Goal: Browse casually: Explore the website without a specific task or goal

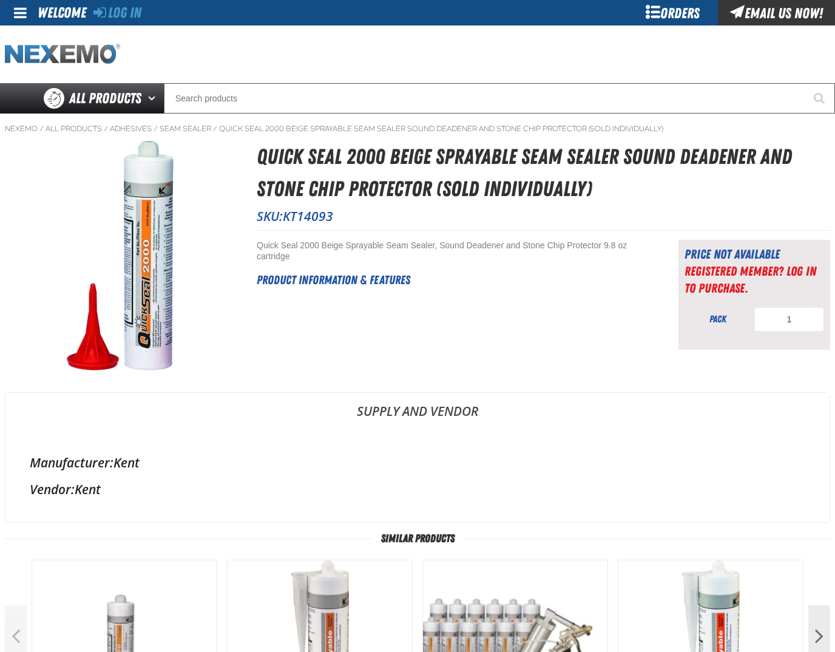
click at [96, 62] on img "Home" at bounding box center [62, 54] width 115 height 21
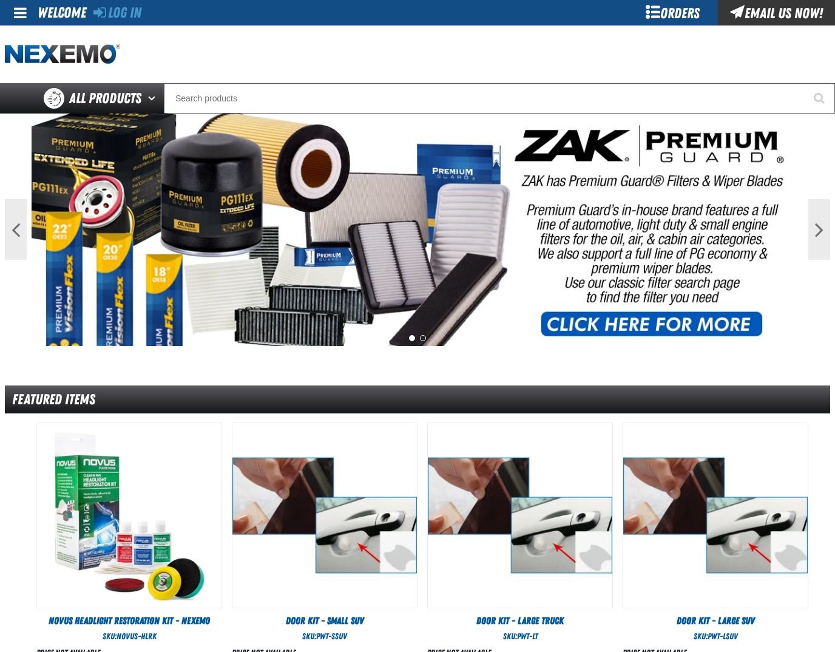
click at [659, 13] on div "Orders" at bounding box center [672, 12] width 91 height 25
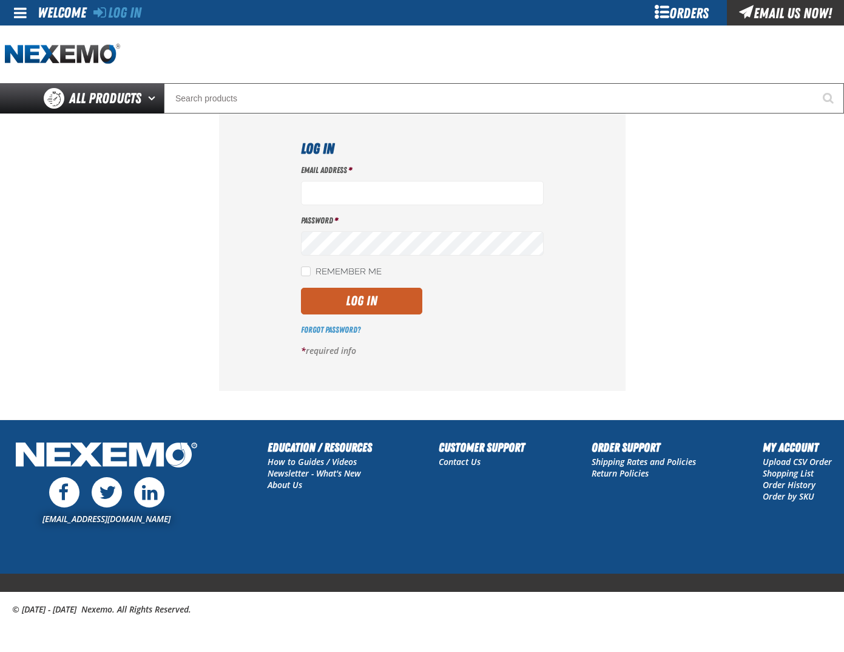
click at [9, 11] on link at bounding box center [21, 12] width 33 height 25
click at [53, 51] on img "Home" at bounding box center [62, 54] width 115 height 21
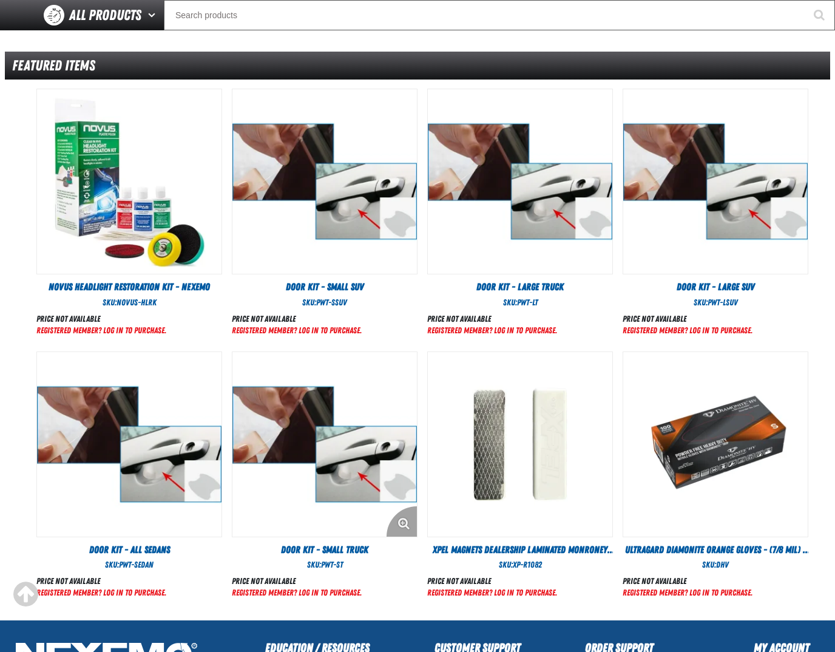
scroll to position [504, 0]
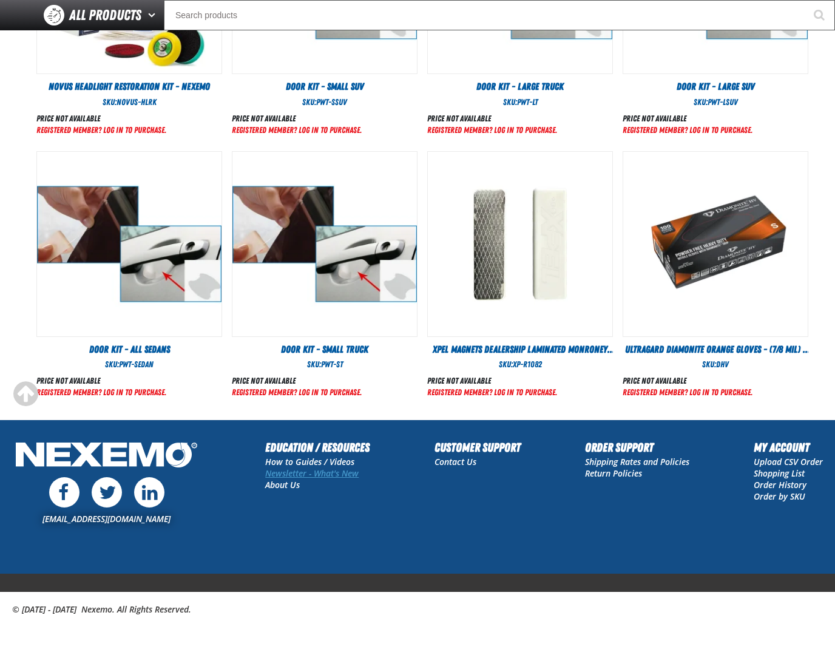
click at [309, 470] on link "Newsletter - What's New" at bounding box center [311, 473] width 93 height 12
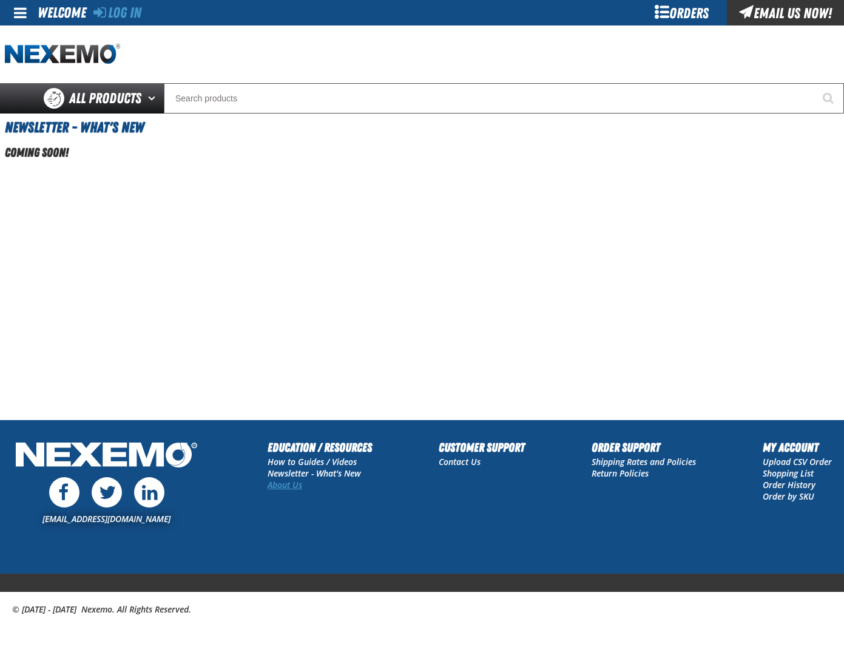
click at [286, 485] on link "About Us" at bounding box center [285, 485] width 35 height 12
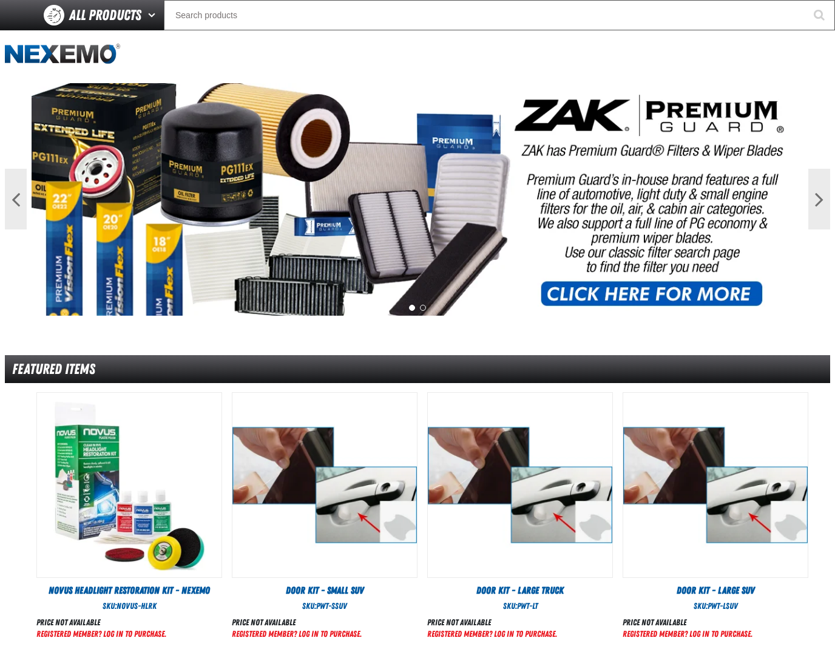
scroll to position [504, 0]
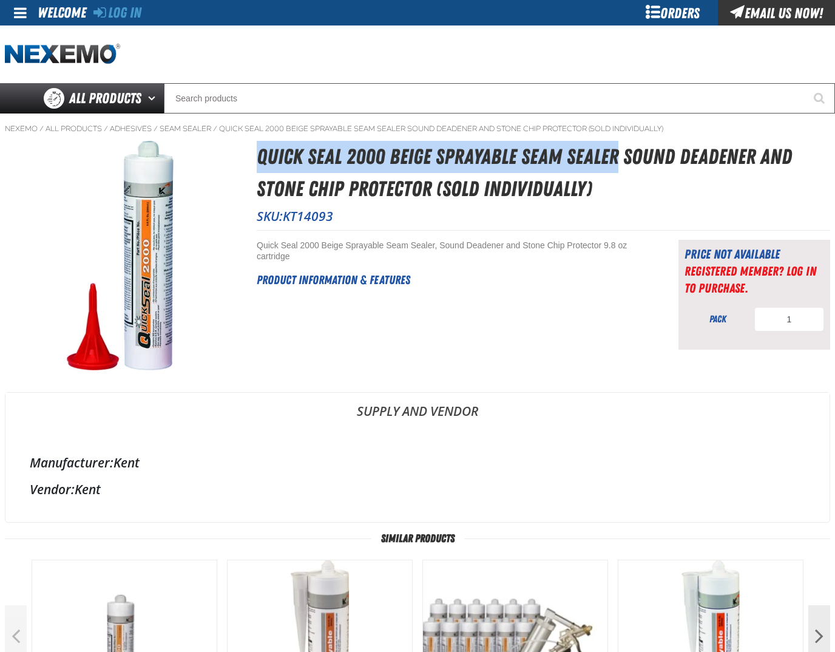
drag, startPoint x: 260, startPoint y: 157, endPoint x: 619, endPoint y: 163, distance: 359.3
click at [619, 163] on h1 "Quick Seal 2000 Beige Sprayable Seam Sealer Sound Deadener and Stone Chip Prote…" at bounding box center [543, 173] width 573 height 64
copy h1 "Quick Seal 2000 Beige Sprayable Seam Sealer"
